Goal: Check status: Check status

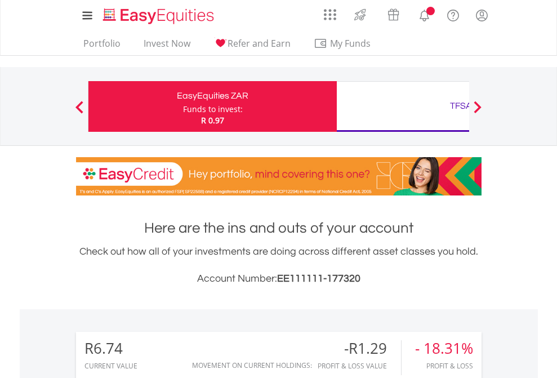
scroll to position [108, 177]
click at [183, 107] on div "Funds to invest:" at bounding box center [213, 109] width 60 height 11
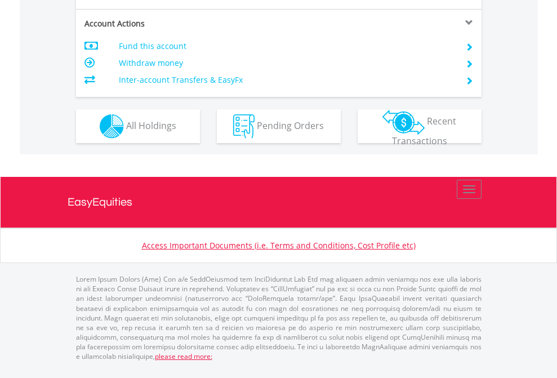
scroll to position [1058, 0]
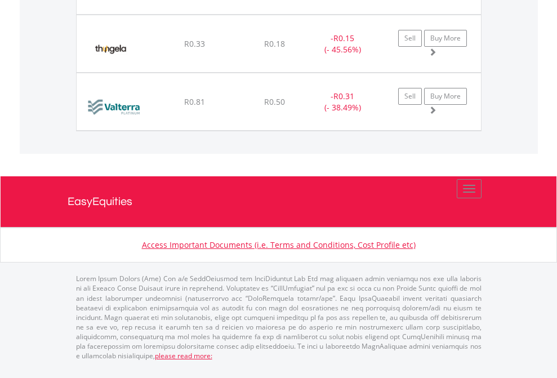
scroll to position [108, 177]
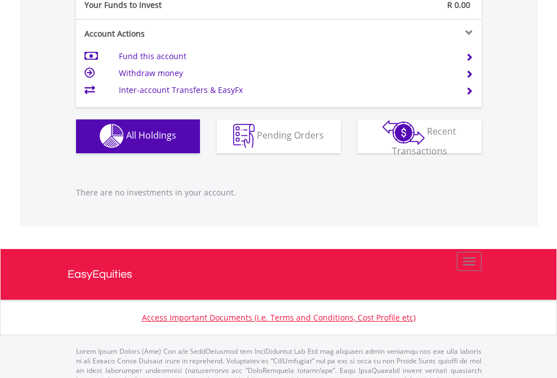
scroll to position [1116, 0]
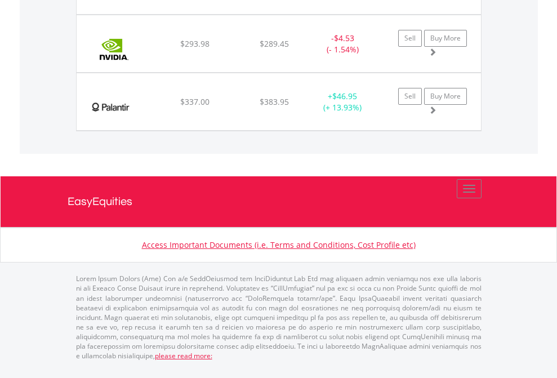
scroll to position [108, 177]
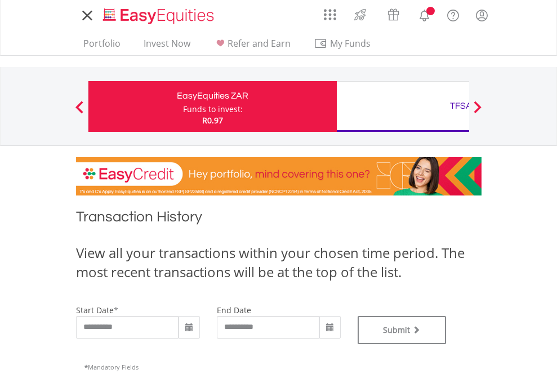
type input "**********"
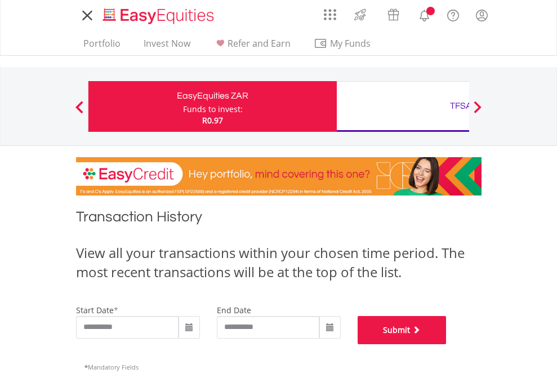
click at [447, 344] on button "Submit" at bounding box center [402, 330] width 89 height 28
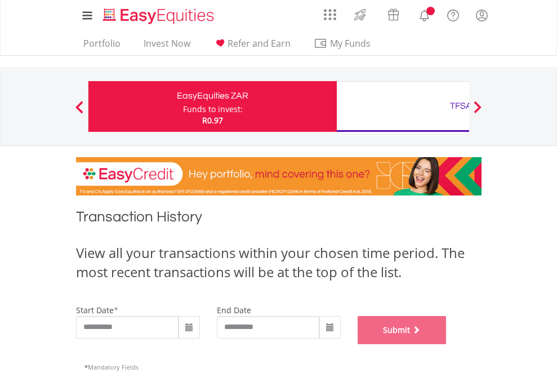
scroll to position [457, 0]
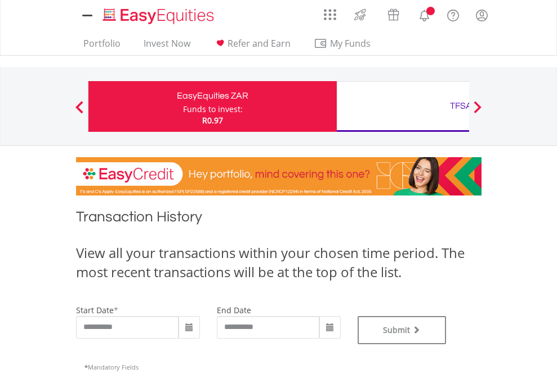
click at [403, 107] on div "TFSA" at bounding box center [461, 106] width 235 height 16
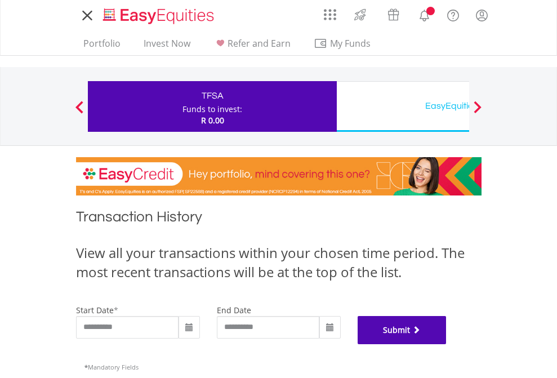
click at [447, 344] on button "Submit" at bounding box center [402, 330] width 89 height 28
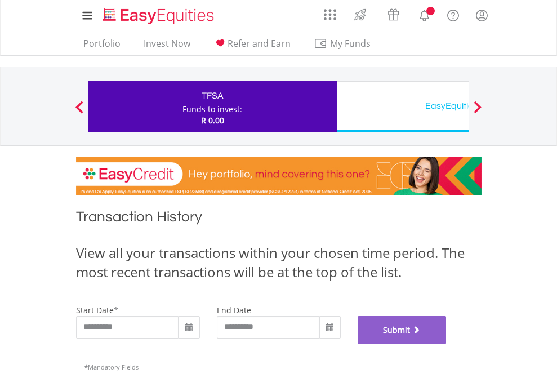
scroll to position [457, 0]
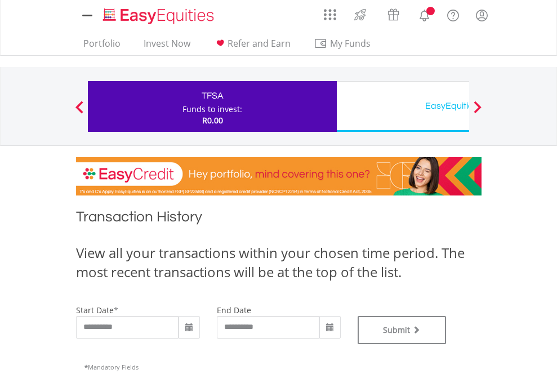
click at [403, 107] on div "EasyEquities USD" at bounding box center [461, 106] width 235 height 16
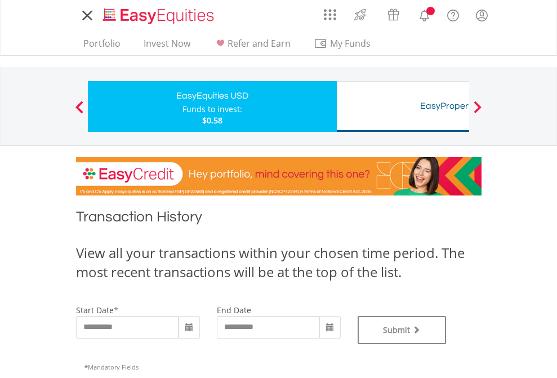
type input "**********"
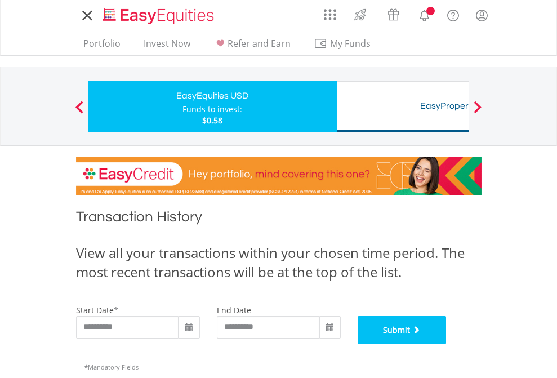
click at [447, 344] on button "Submit" at bounding box center [402, 330] width 89 height 28
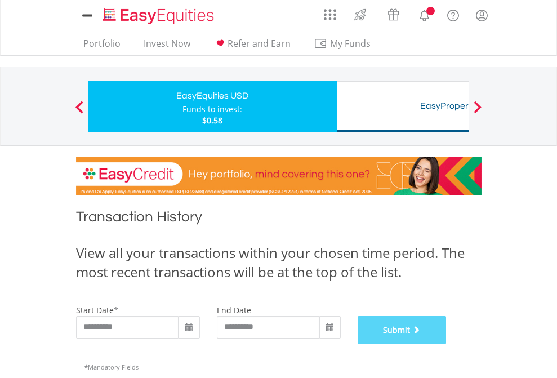
scroll to position [457, 0]
